Goal: Download file/media

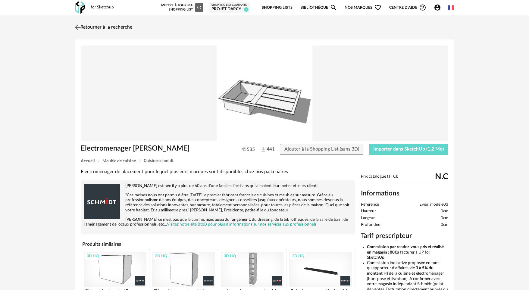
click at [77, 27] on img at bounding box center [78, 27] width 9 height 9
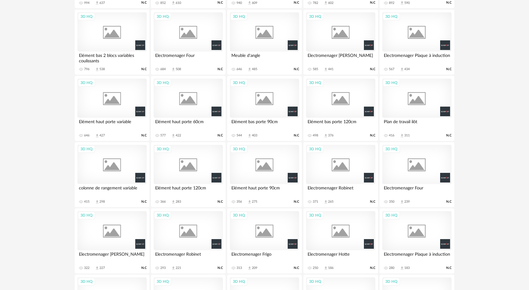
scroll to position [549, 0]
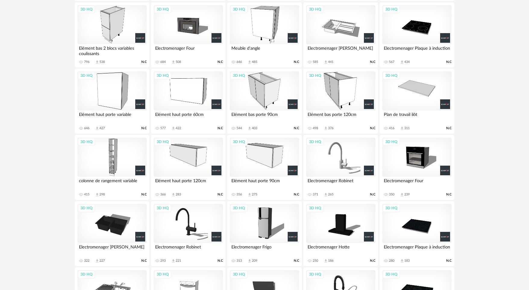
click at [345, 159] on div "3D HQ" at bounding box center [340, 157] width 69 height 39
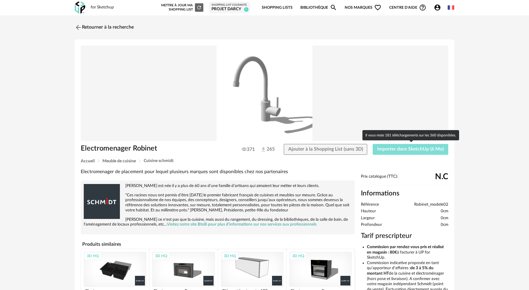
click at [417, 151] on span "Importer dans SketchUp (6 Mo)" at bounding box center [410, 149] width 67 height 5
